Goal: Task Accomplishment & Management: Complete application form

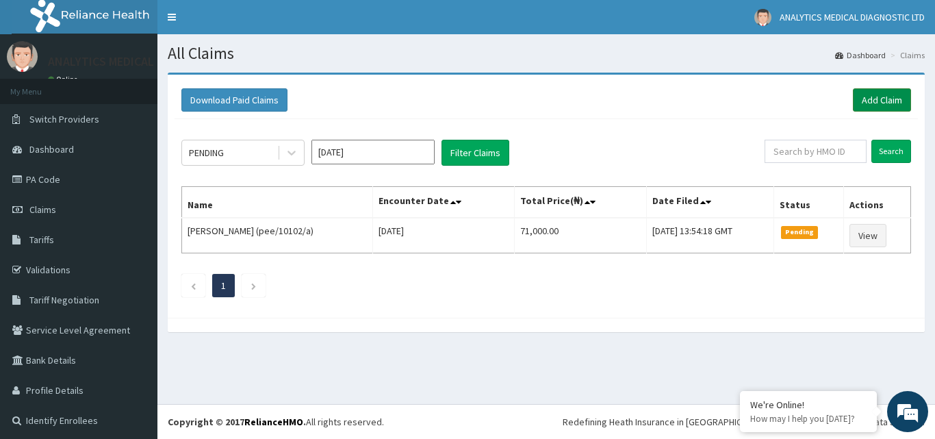
click at [863, 94] on link "Add Claim" at bounding box center [882, 99] width 58 height 23
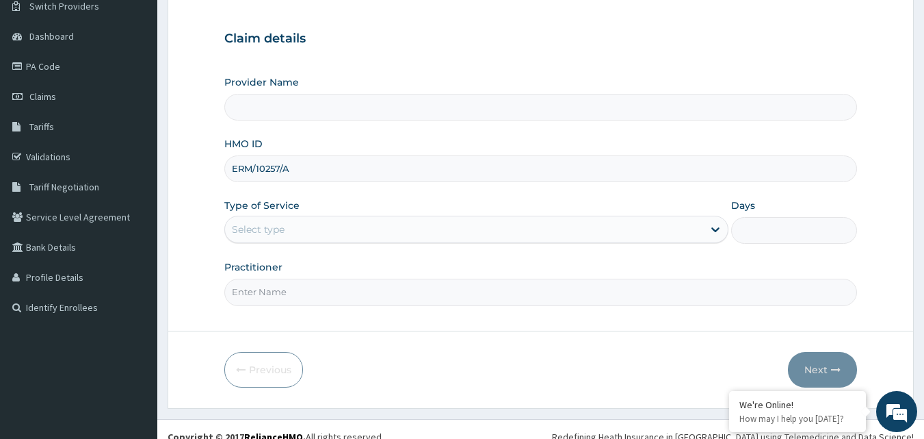
scroll to position [123, 0]
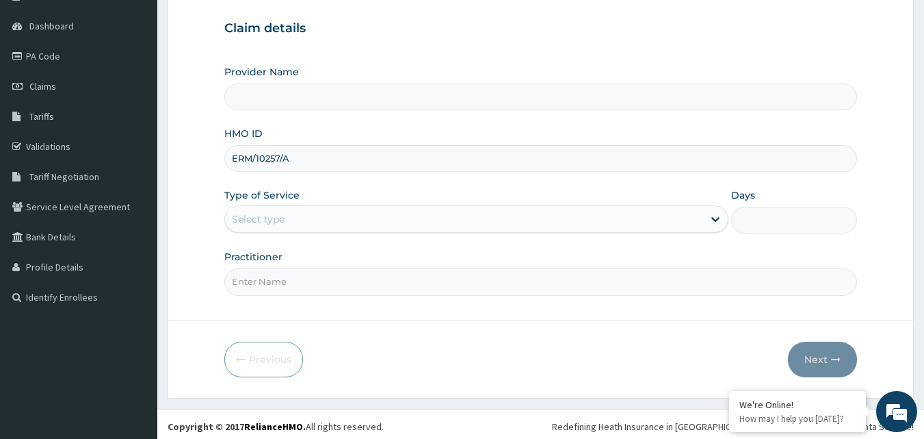
type input "ERM/10257/A"
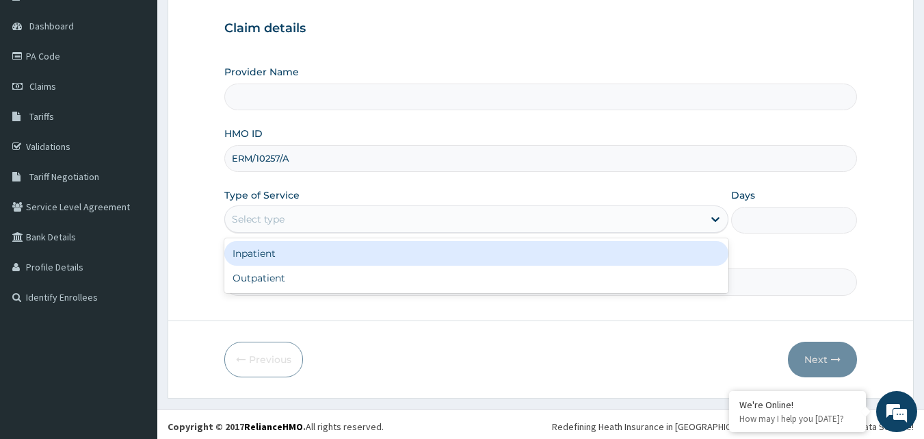
click at [619, 221] on div "Select type" at bounding box center [464, 219] width 478 height 22
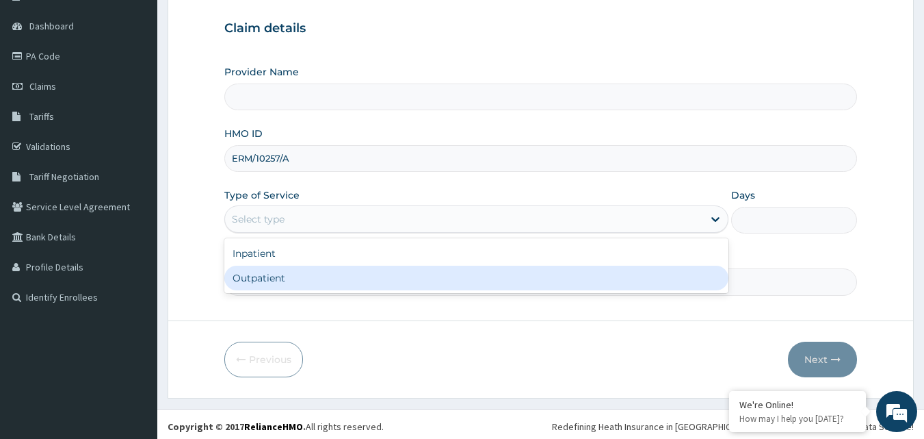
type input "Analytics Medical Diagnostic Limited"
click at [539, 287] on div "Outpatient" at bounding box center [476, 277] width 504 height 25
type input "1"
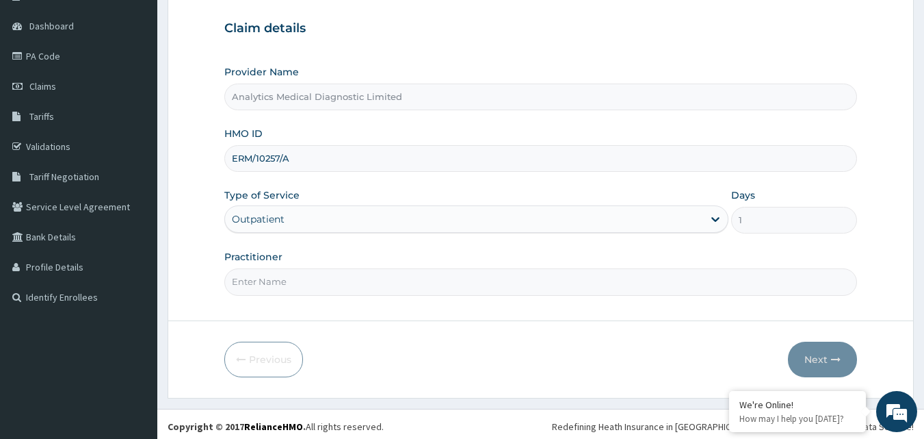
click at [448, 292] on input "Practitioner" at bounding box center [541, 281] width 634 height 27
type input "NIL"
click at [811, 349] on button "Next" at bounding box center [822, 359] width 69 height 36
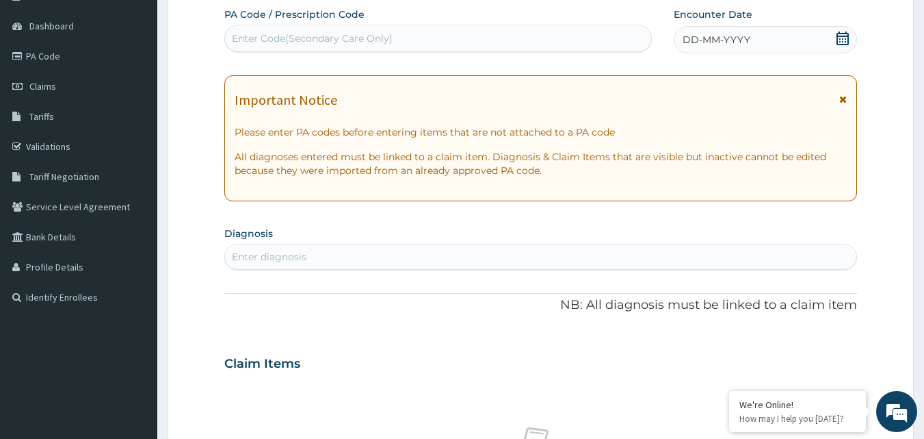
scroll to position [0, 0]
click at [352, 34] on div "Enter Code(Secondary Care Only)" at bounding box center [312, 38] width 161 height 14
paste input "PA/33FE9F"
type input "PA/33FE9F"
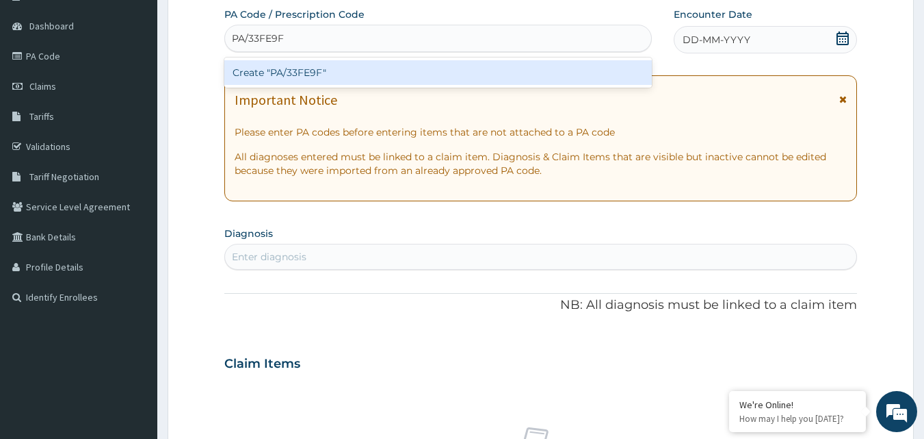
click at [344, 71] on div "Create "PA/33FE9F"" at bounding box center [438, 72] width 428 height 25
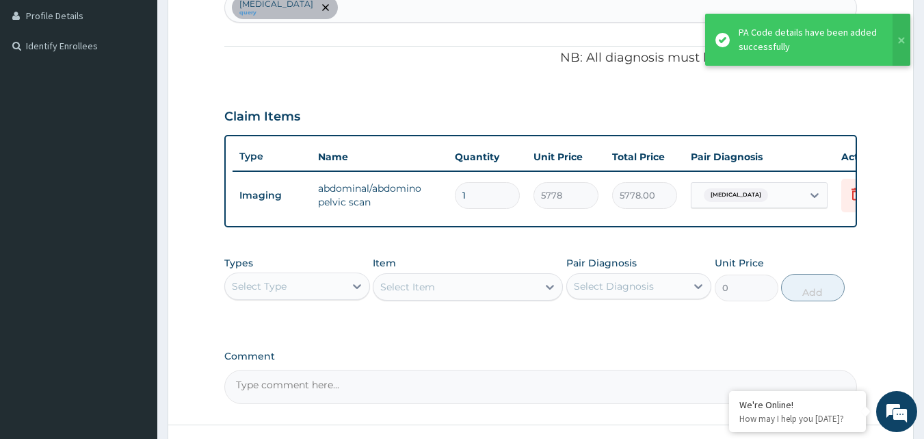
scroll to position [493, 0]
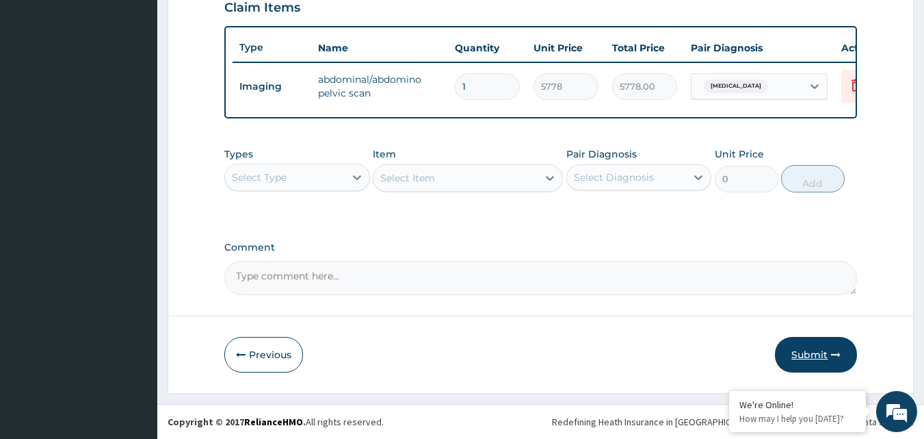
click at [814, 344] on button "Submit" at bounding box center [816, 355] width 82 height 36
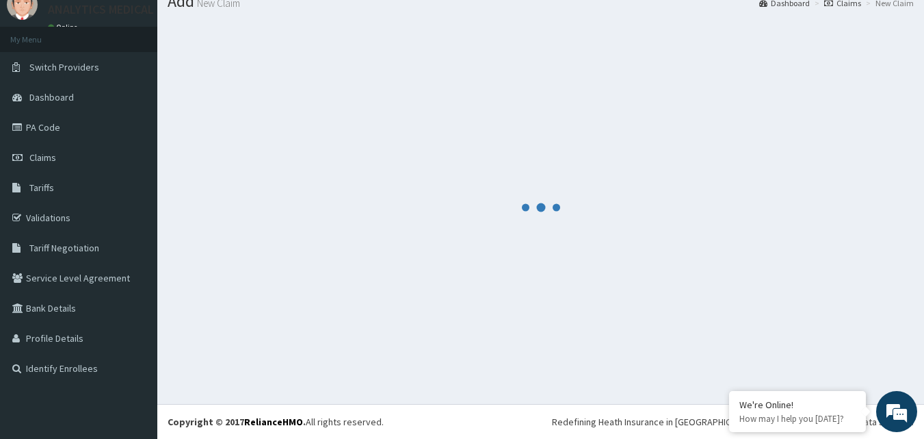
scroll to position [52, 0]
